Goal: Find specific page/section: Find specific page/section

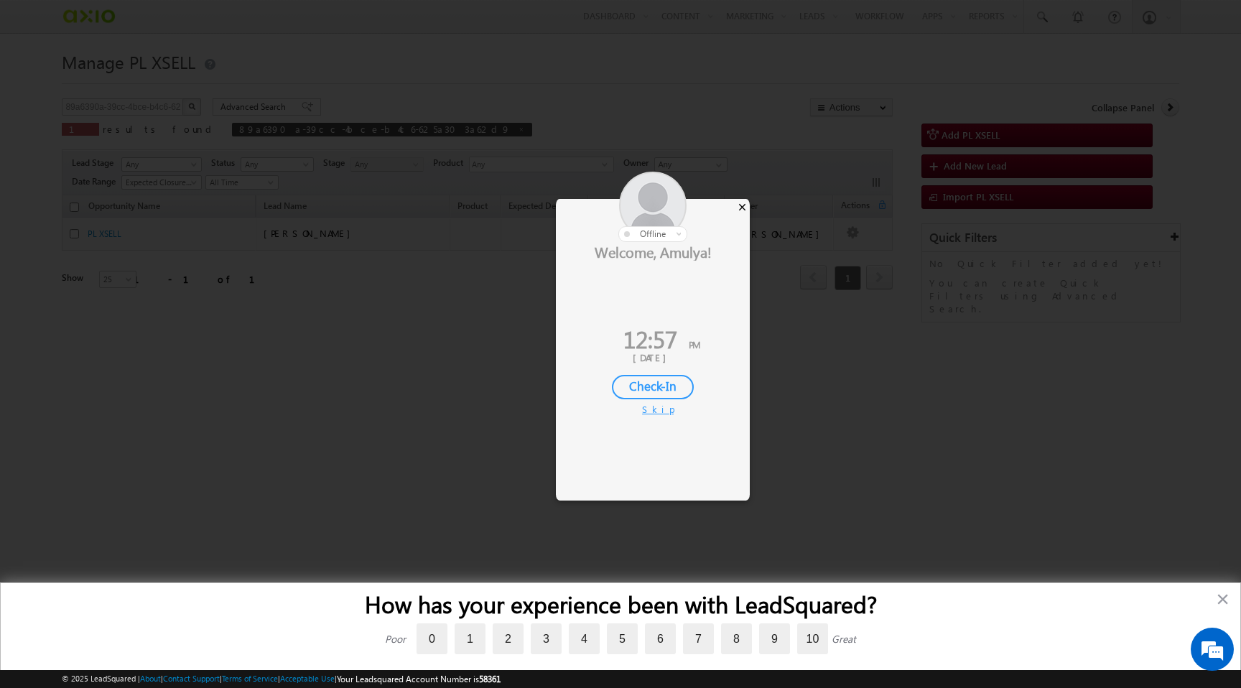
click at [743, 208] on div "×" at bounding box center [742, 207] width 15 height 16
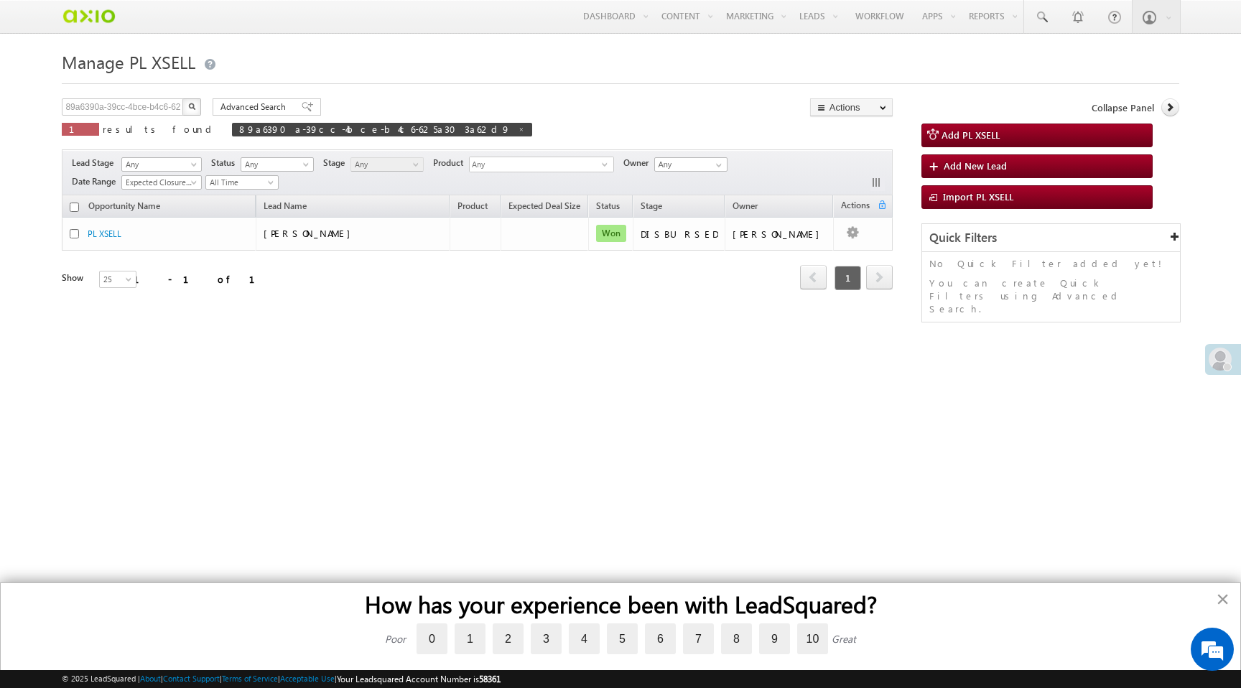
click at [1219, 598] on button "×" at bounding box center [1223, 599] width 14 height 23
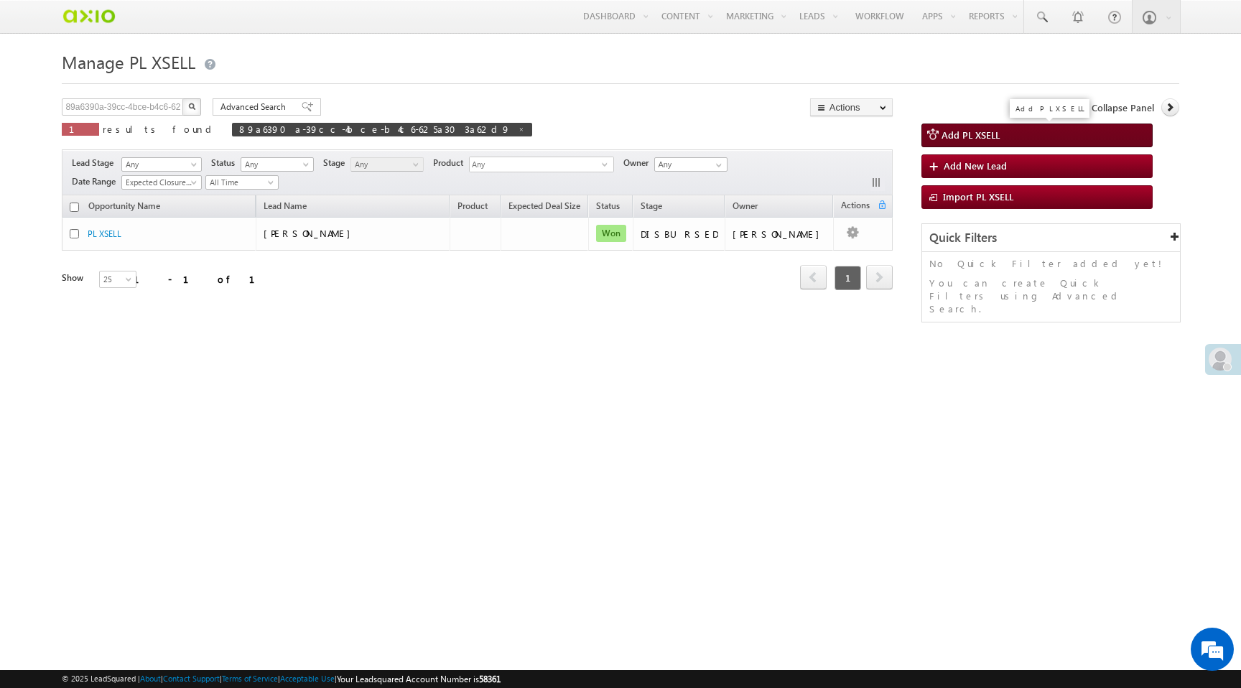
click at [978, 136] on span "Add PL XSELL" at bounding box center [971, 135] width 58 height 12
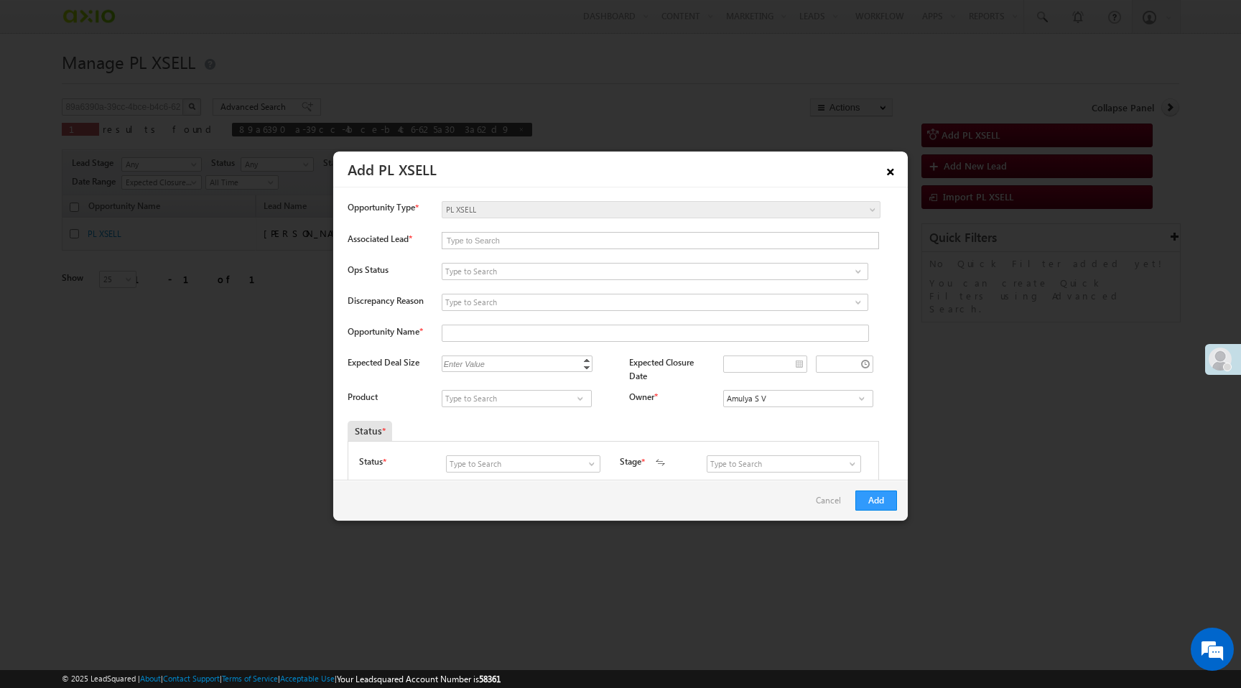
click at [890, 171] on link "×" at bounding box center [890, 169] width 24 height 25
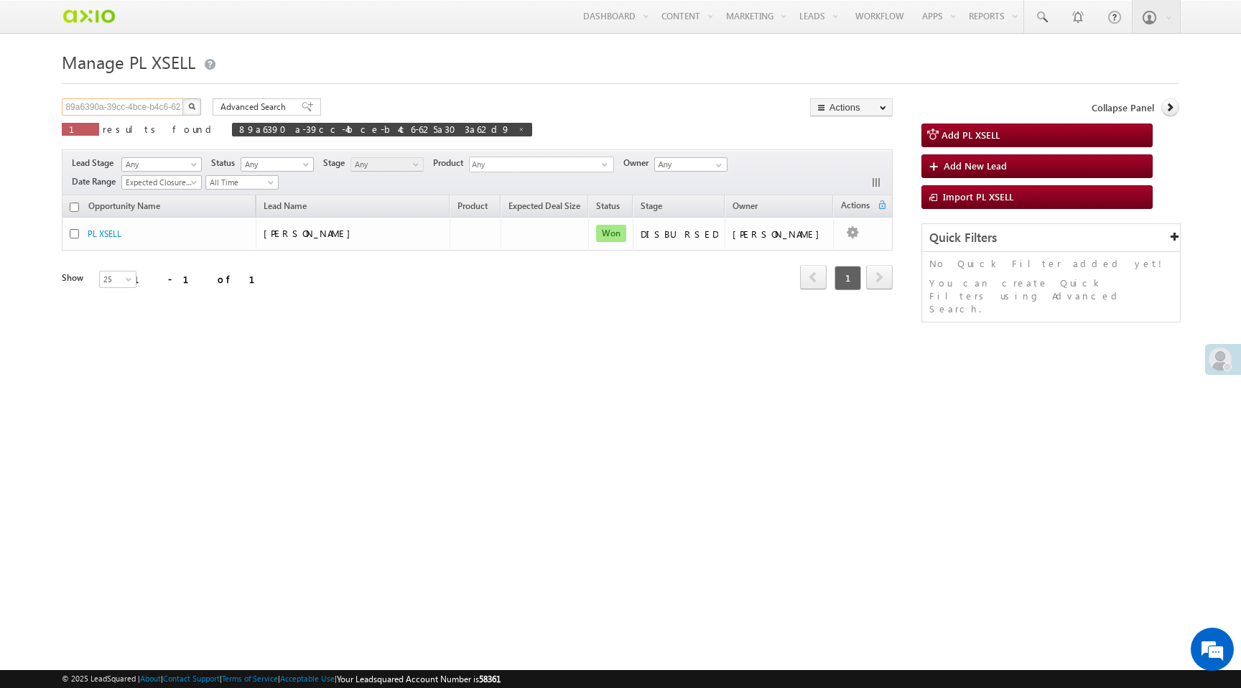
click at [95, 108] on input "89a6390a-39cc-4bce-b4c6-625a303a62d9" at bounding box center [123, 106] width 123 height 17
click at [102, 113] on input "text" at bounding box center [123, 106] width 123 height 17
paste input "8857472022"
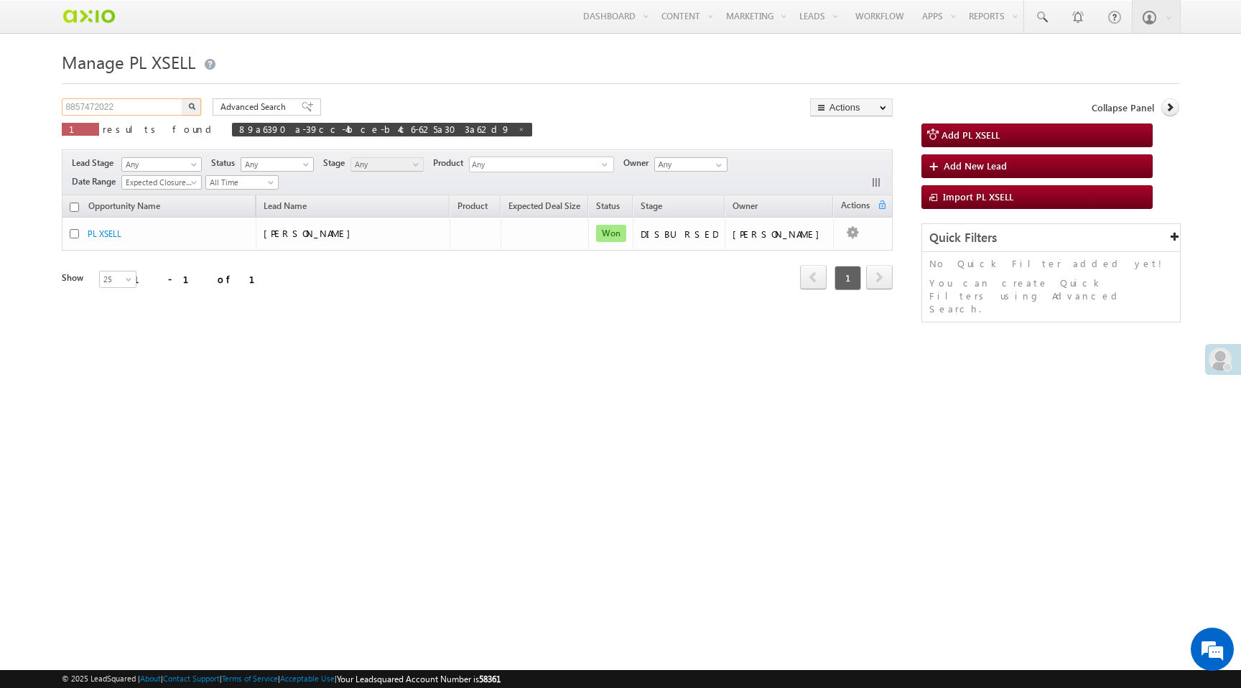
type input "8857472022"
click at [182, 98] on button "button" at bounding box center [191, 106] width 19 height 17
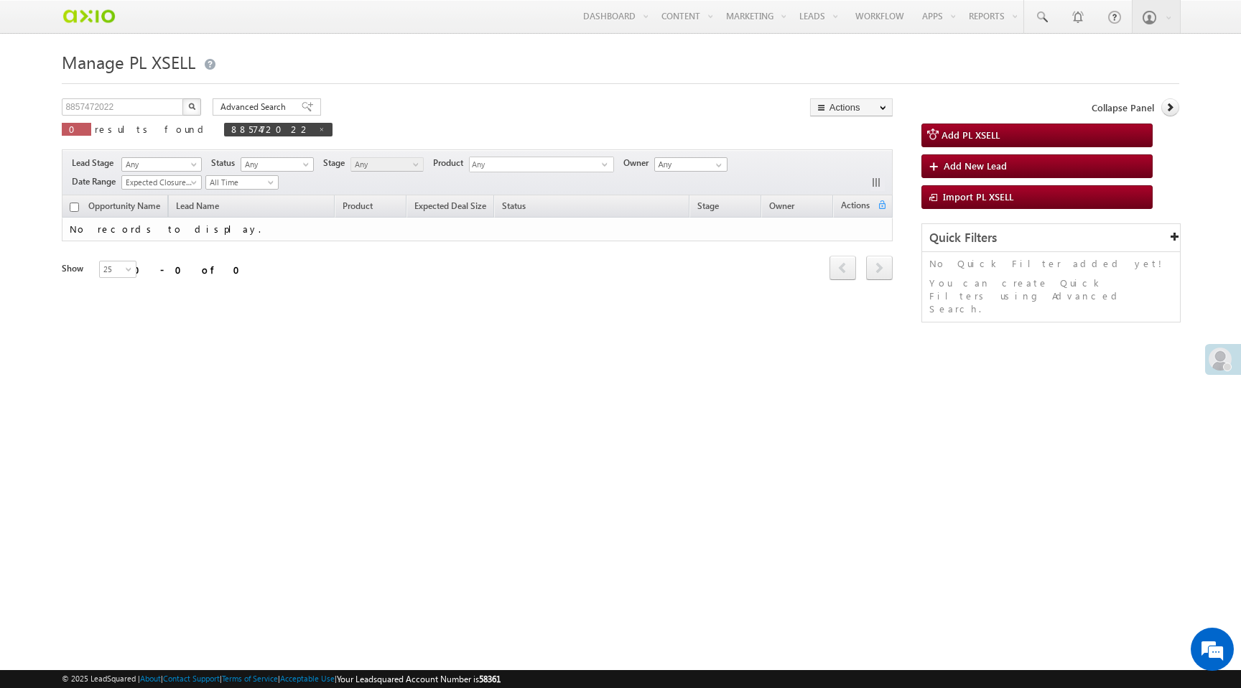
click at [195, 109] on img "button" at bounding box center [191, 106] width 7 height 7
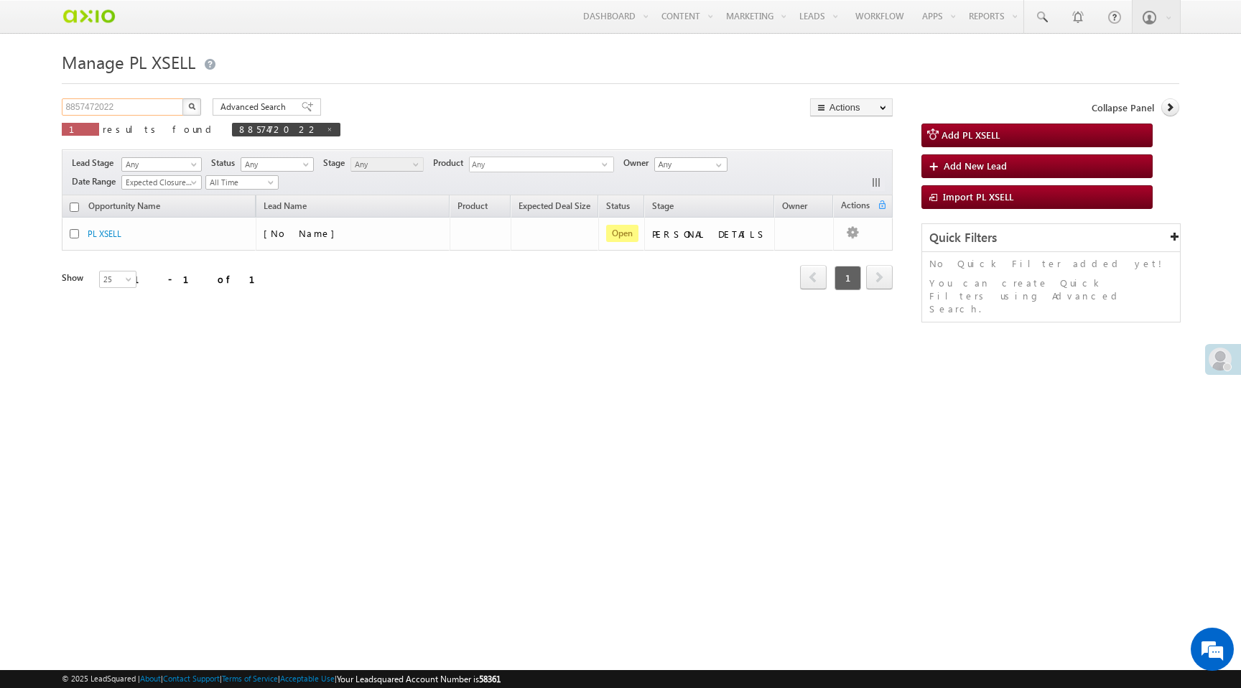
click at [89, 108] on input "8857472022" at bounding box center [123, 106] width 123 height 17
click at [93, 113] on input "8857472022" at bounding box center [123, 106] width 123 height 17
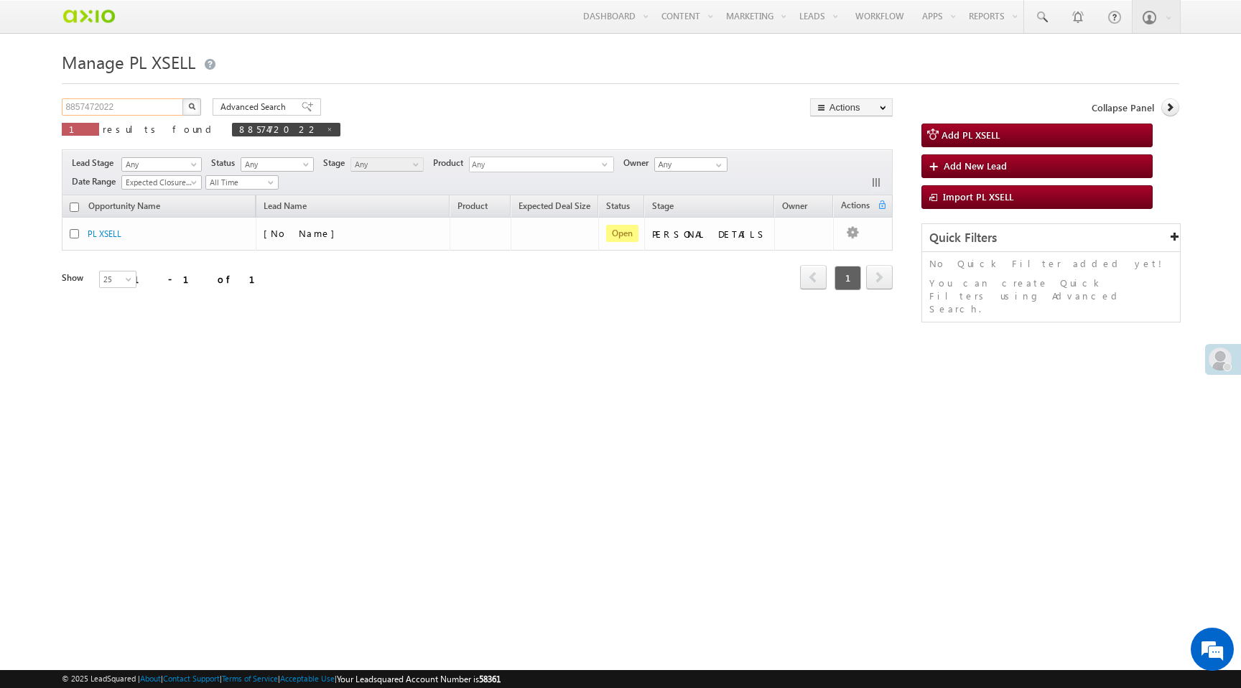
click at [93, 113] on input "8857472022" at bounding box center [123, 106] width 123 height 17
paste input "917ac055-c078-4aeb-a3a4-d5ce290c9721"
type input "917ac055-c078-4aeb-a3a4-d5ce290c9721"
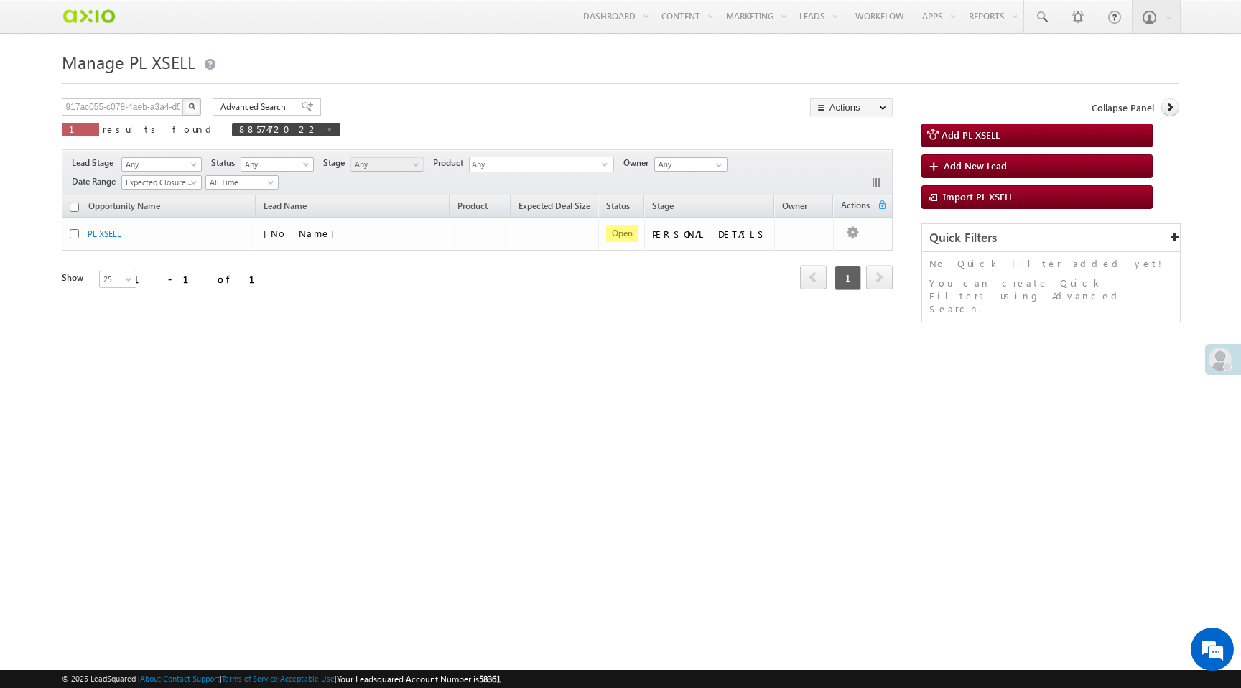
click at [192, 105] on img "button" at bounding box center [191, 106] width 7 height 7
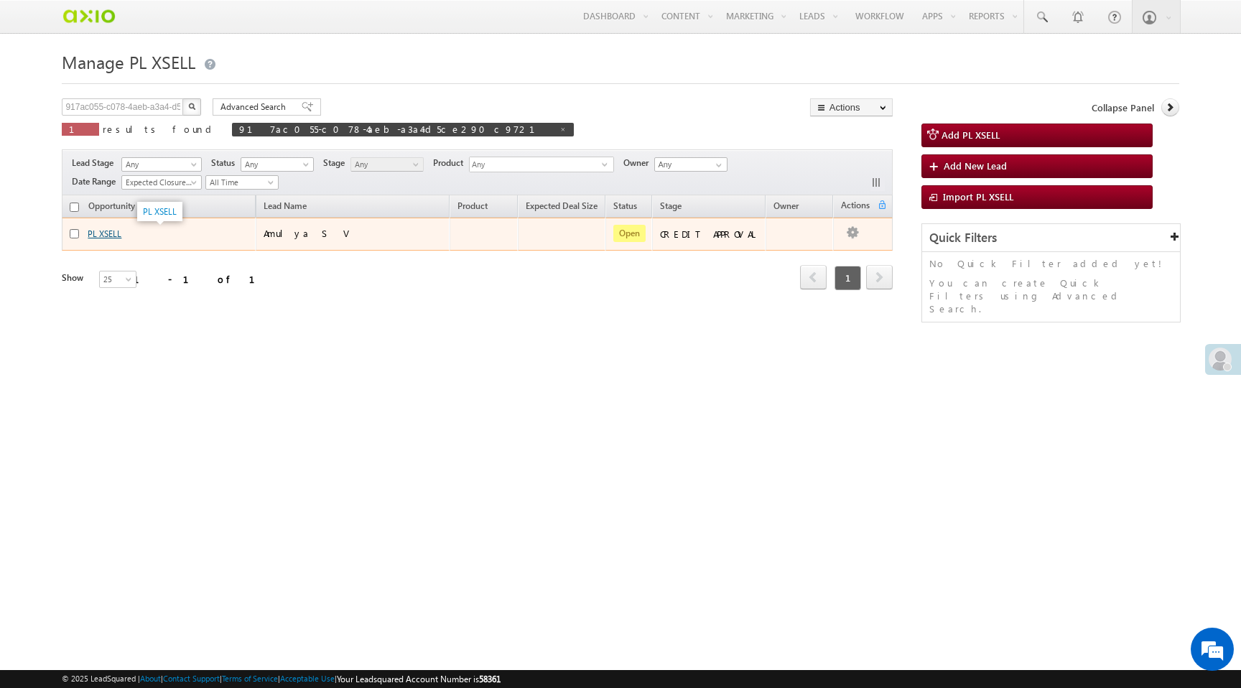
click at [101, 238] on link "PL XSELL" at bounding box center [105, 233] width 34 height 11
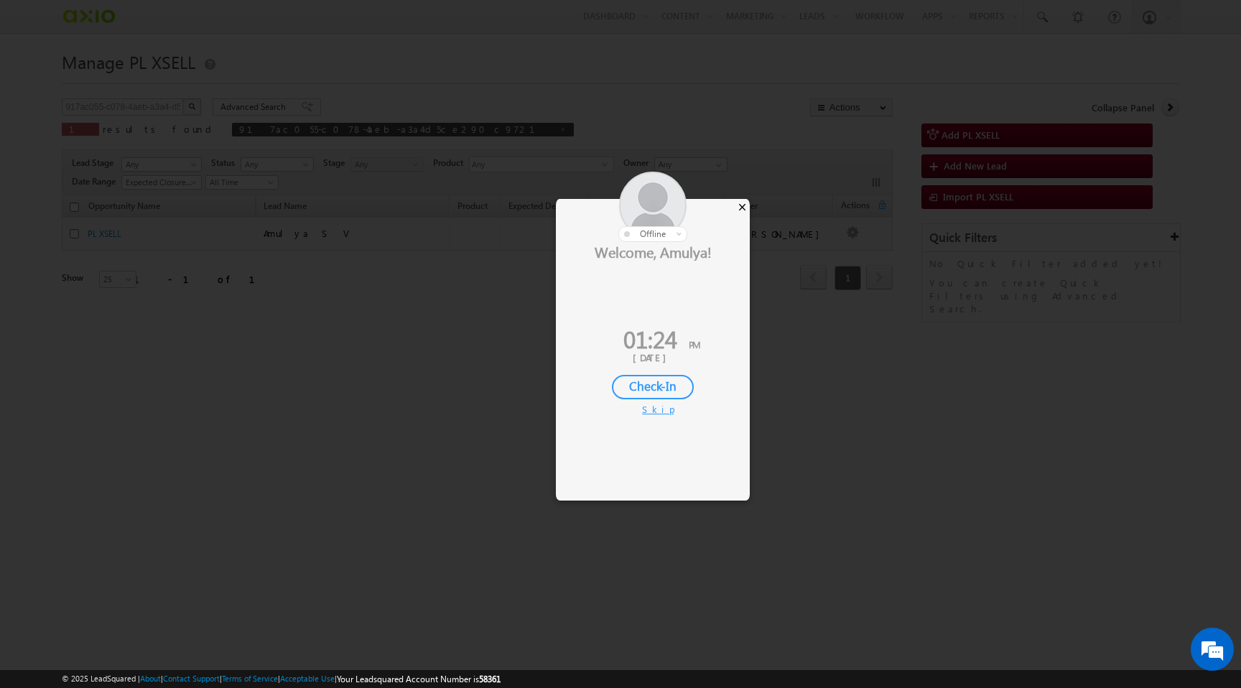
click at [743, 208] on div "×" at bounding box center [742, 207] width 15 height 16
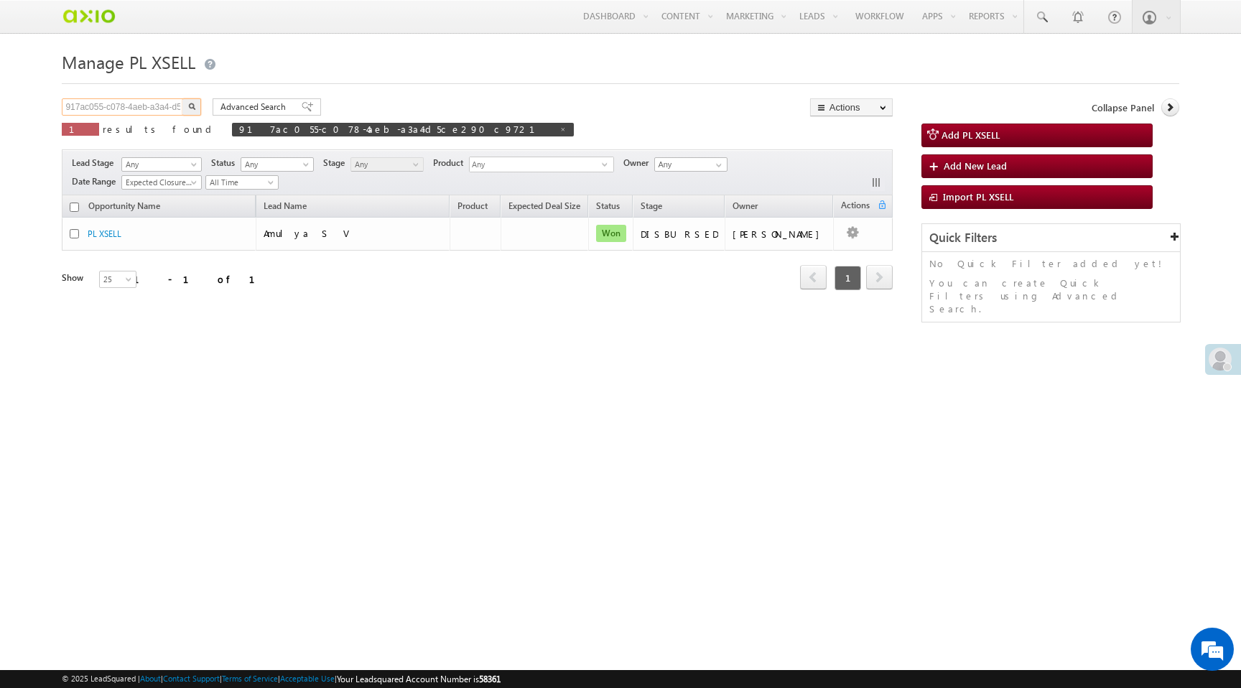
click at [105, 107] on input "917ac055-c078-4aeb-a3a4-d5ce290c9721" at bounding box center [123, 106] width 123 height 17
paste input "268039468"
type input "9268039468"
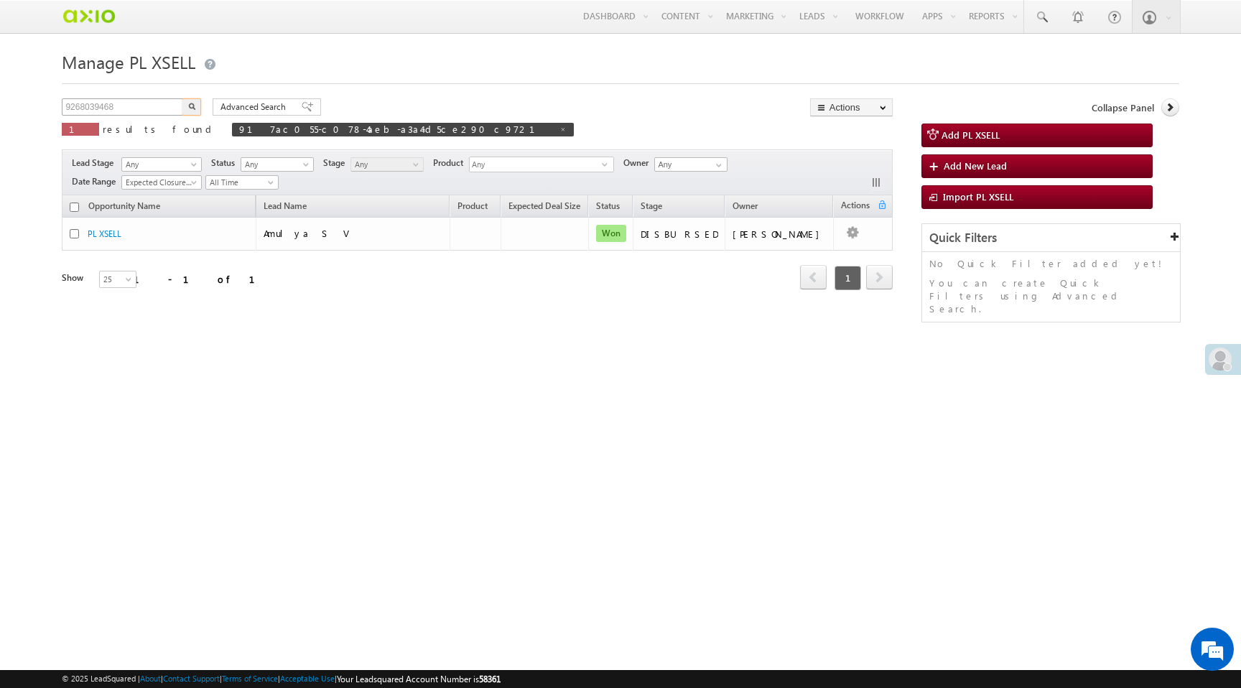
click at [182, 98] on button "button" at bounding box center [191, 106] width 19 height 17
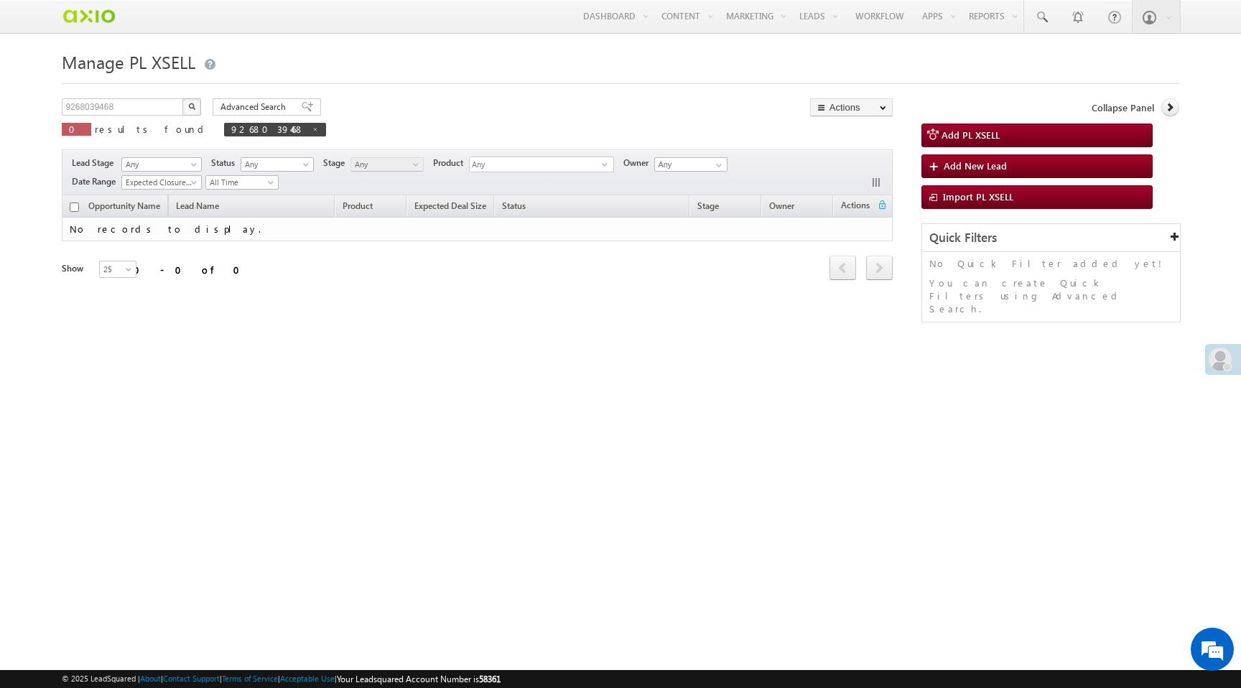
click at [193, 109] on img "button" at bounding box center [191, 106] width 7 height 7
click at [193, 108] on img "button" at bounding box center [191, 106] width 7 height 7
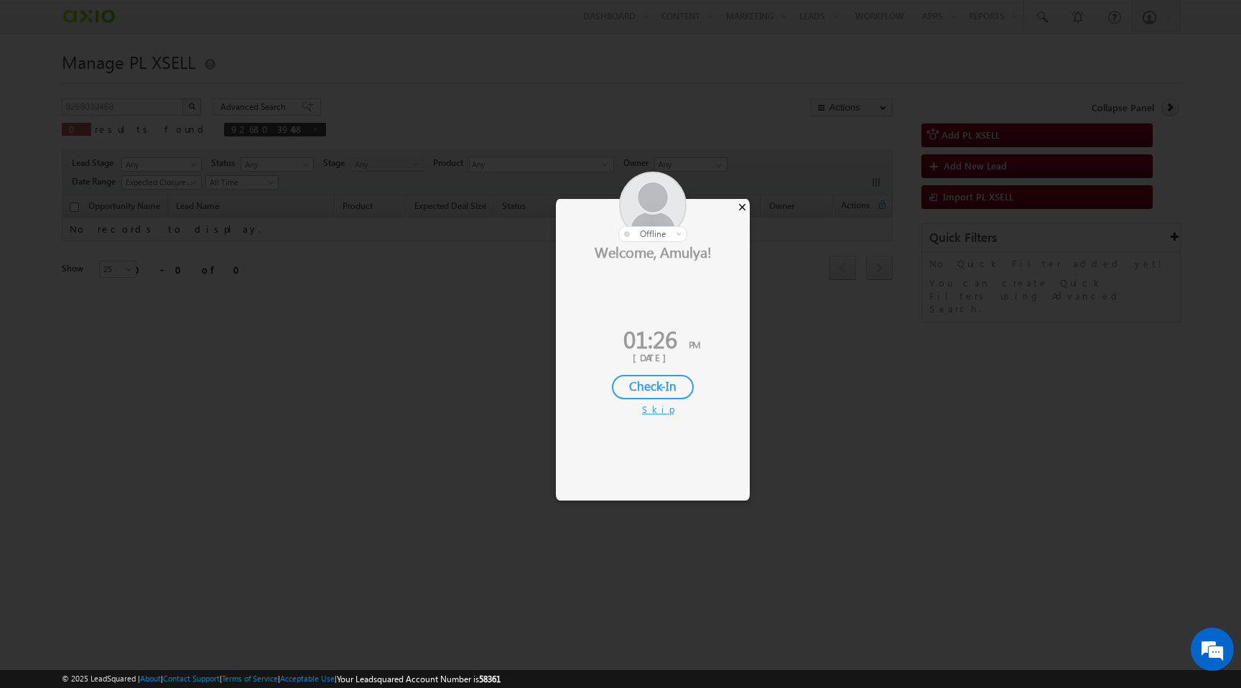
click at [743, 204] on div "×" at bounding box center [742, 207] width 15 height 16
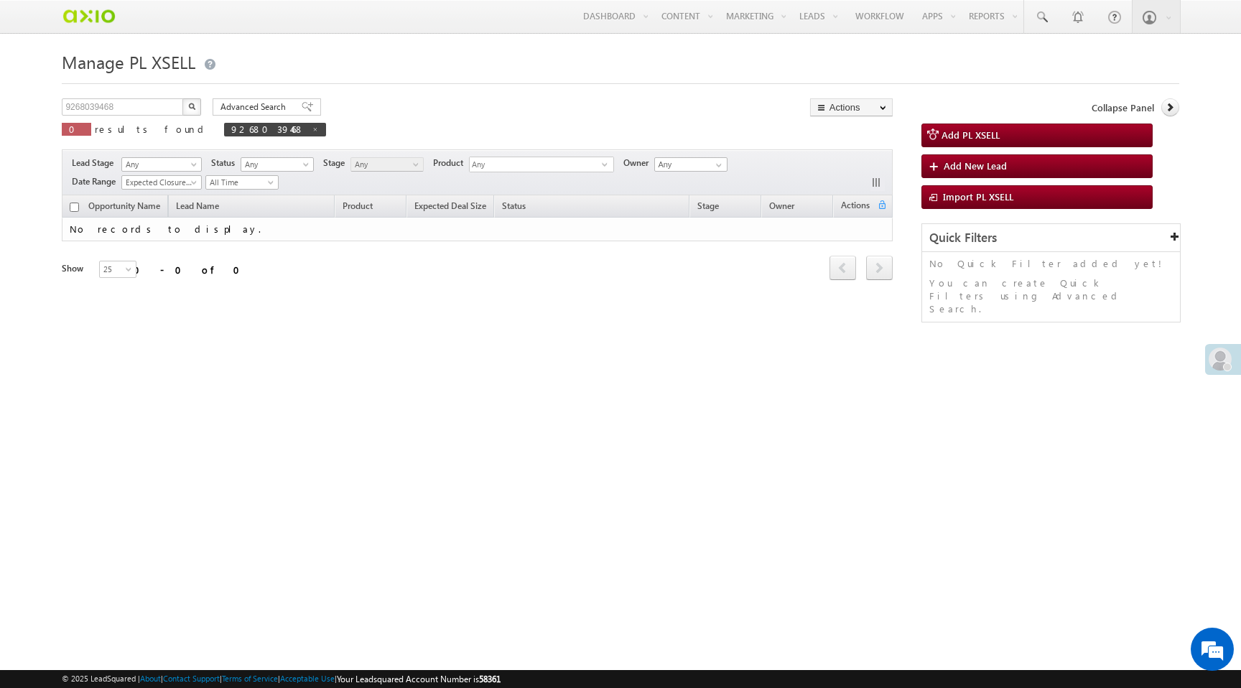
click at [193, 109] on img "button" at bounding box center [191, 106] width 7 height 7
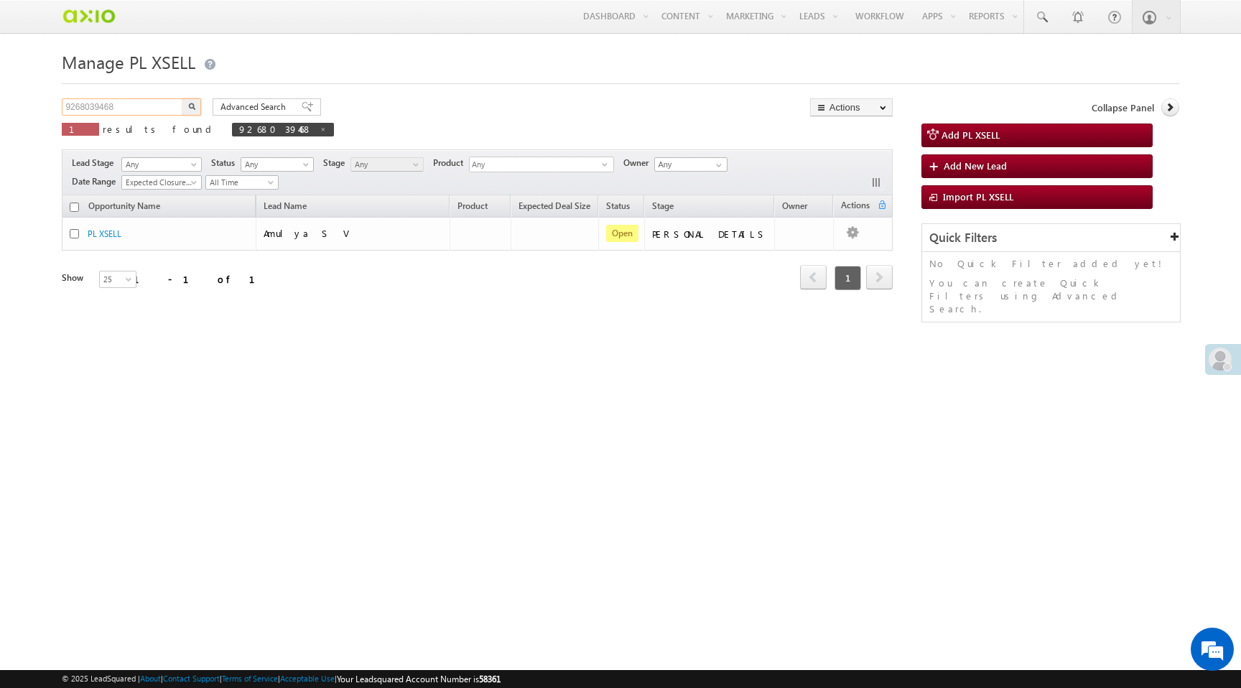
click at [74, 111] on input "9268039468" at bounding box center [123, 106] width 123 height 17
